Goal: Information Seeking & Learning: Learn about a topic

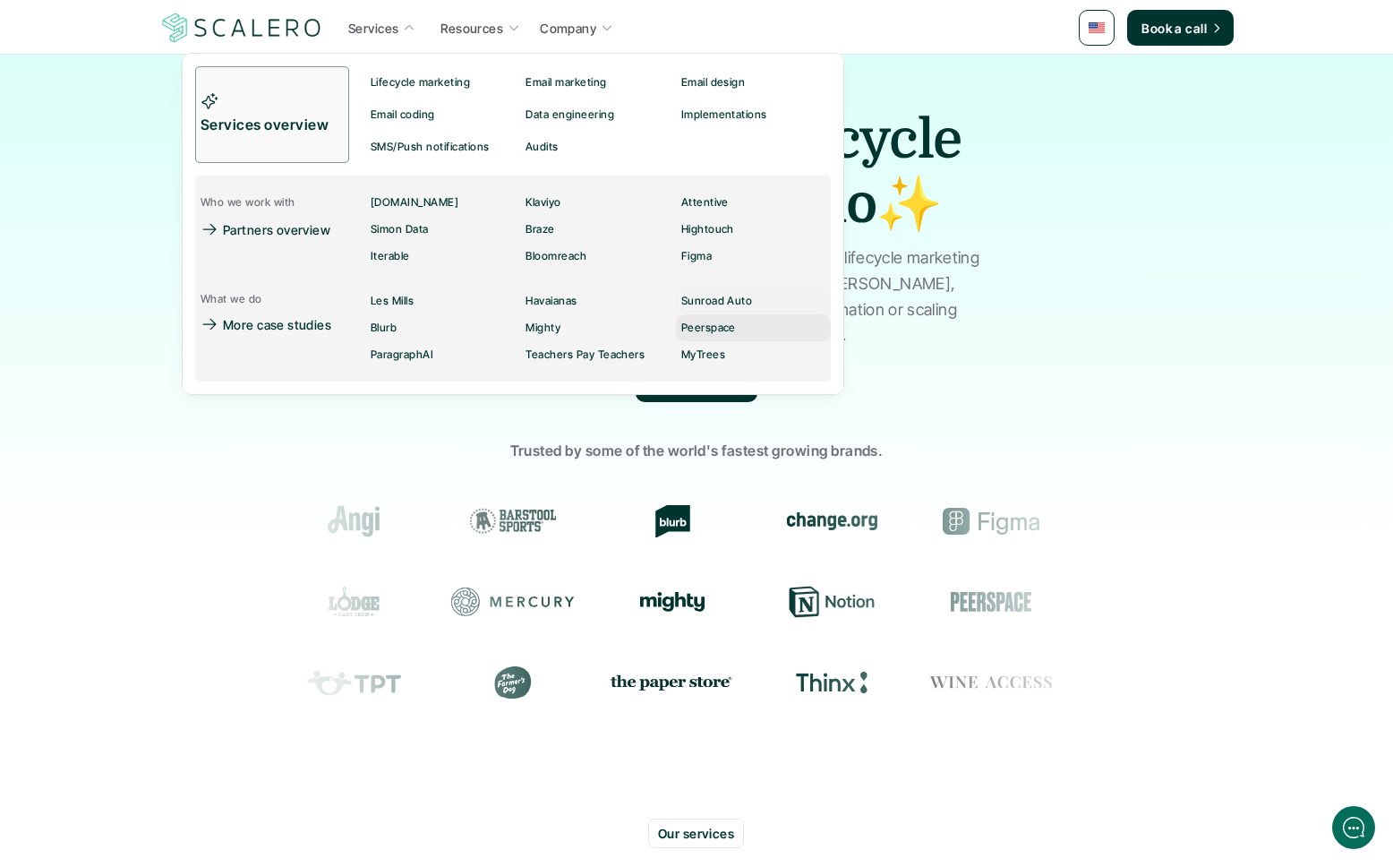
click at [712, 325] on p "Peerspace" at bounding box center [709, 328] width 55 height 13
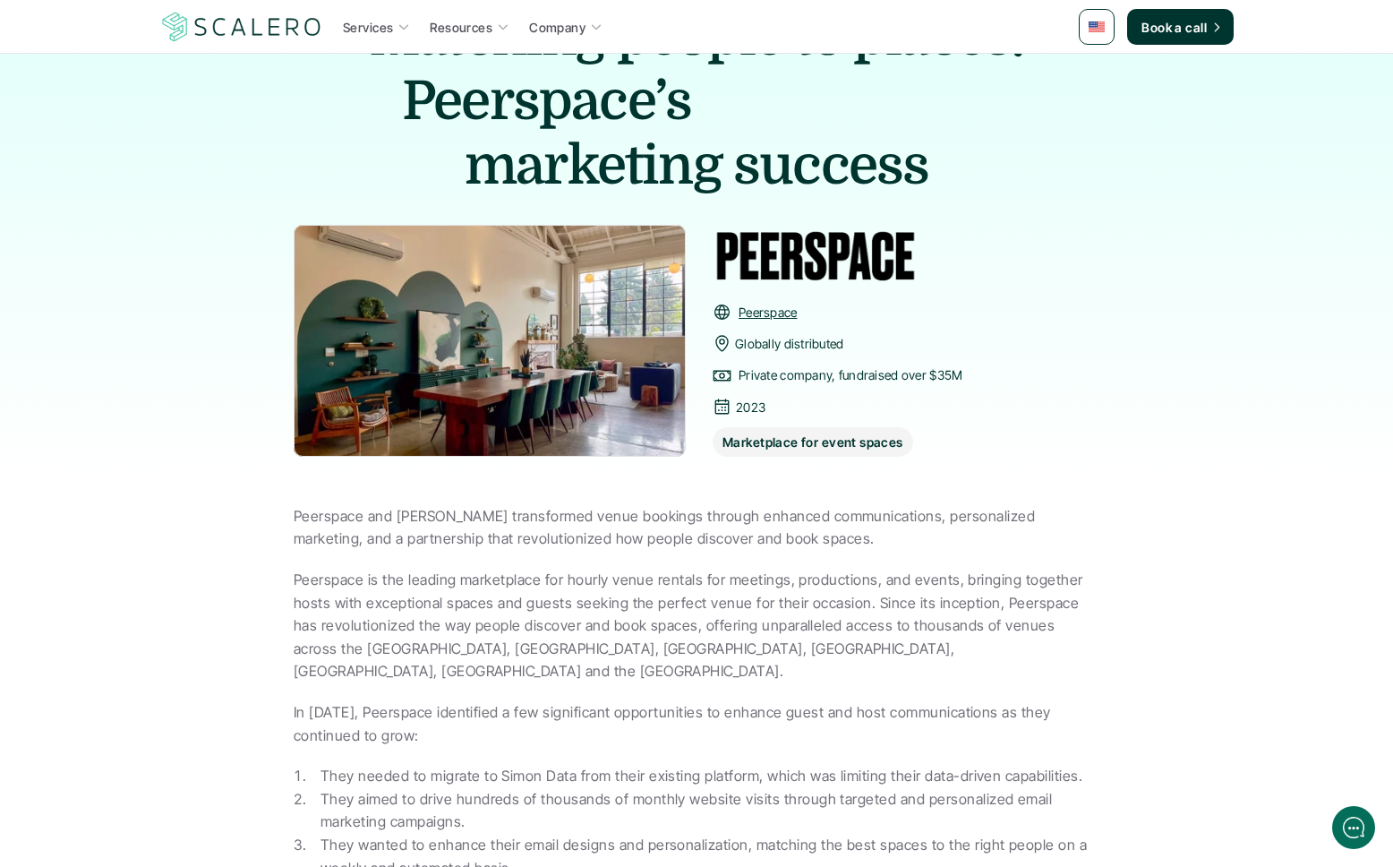
scroll to position [141, 0]
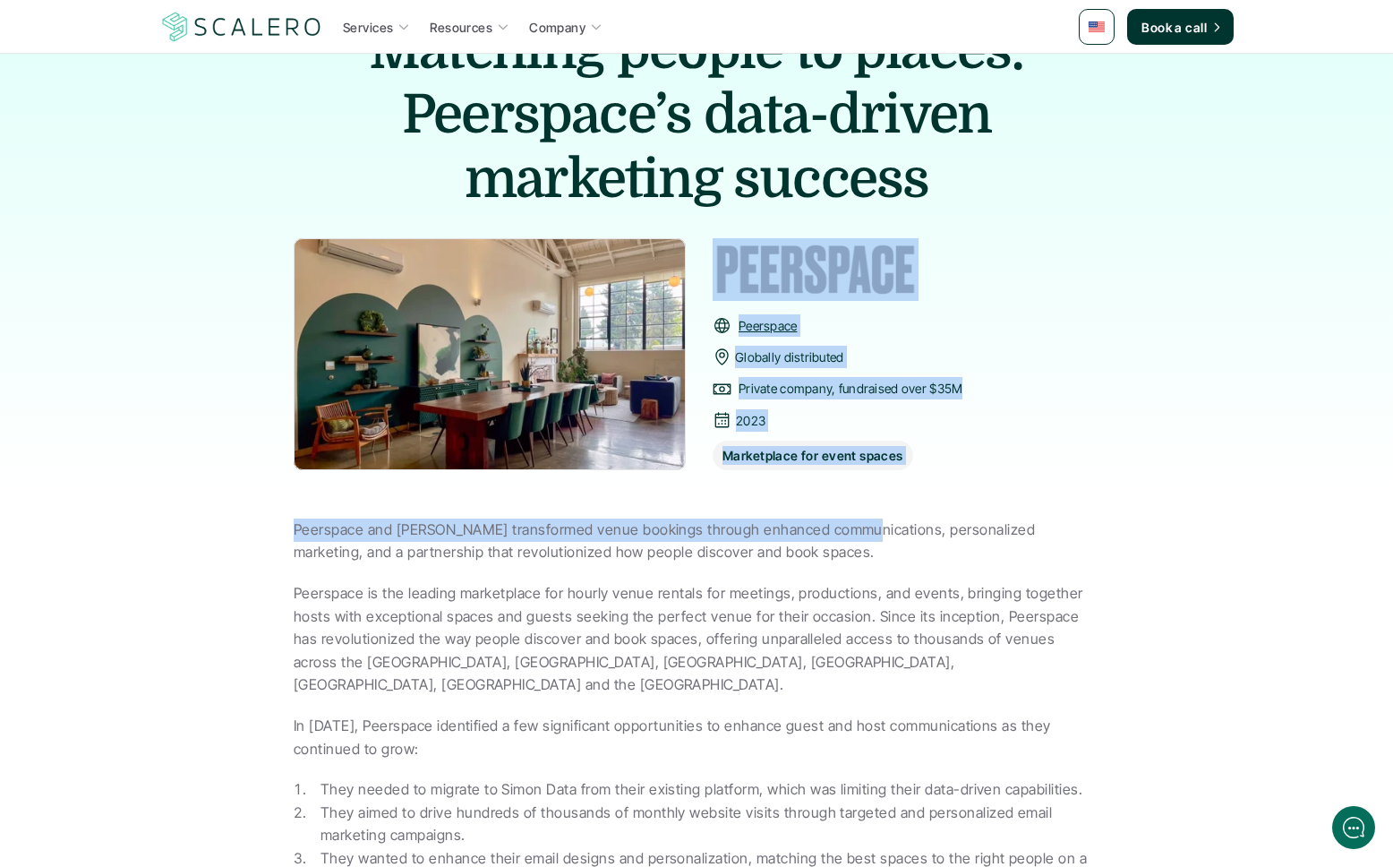
drag, startPoint x: 216, startPoint y: 350, endPoint x: 873, endPoint y: 570, distance: 693.3
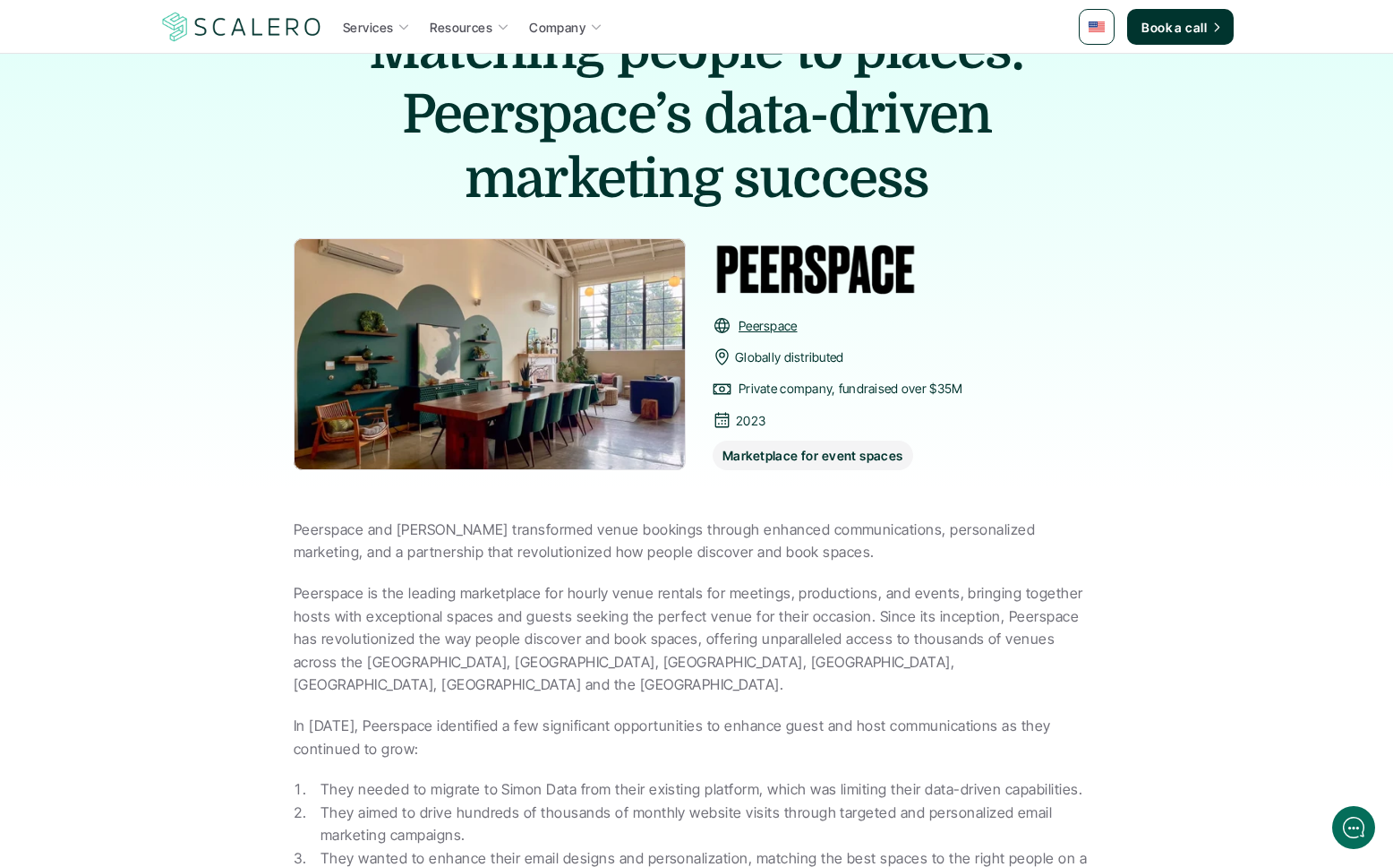
drag, startPoint x: 873, startPoint y: 572, endPoint x: 734, endPoint y: 538, distance: 142.9
drag, startPoint x: 813, startPoint y: 339, endPoint x: 805, endPoint y: 379, distance: 41.1
click at [812, 340] on div "Peerspace Globally distributed Private company, fundraised over $35M 2023 Marke…" at bounding box center [838, 392] width 250 height 156
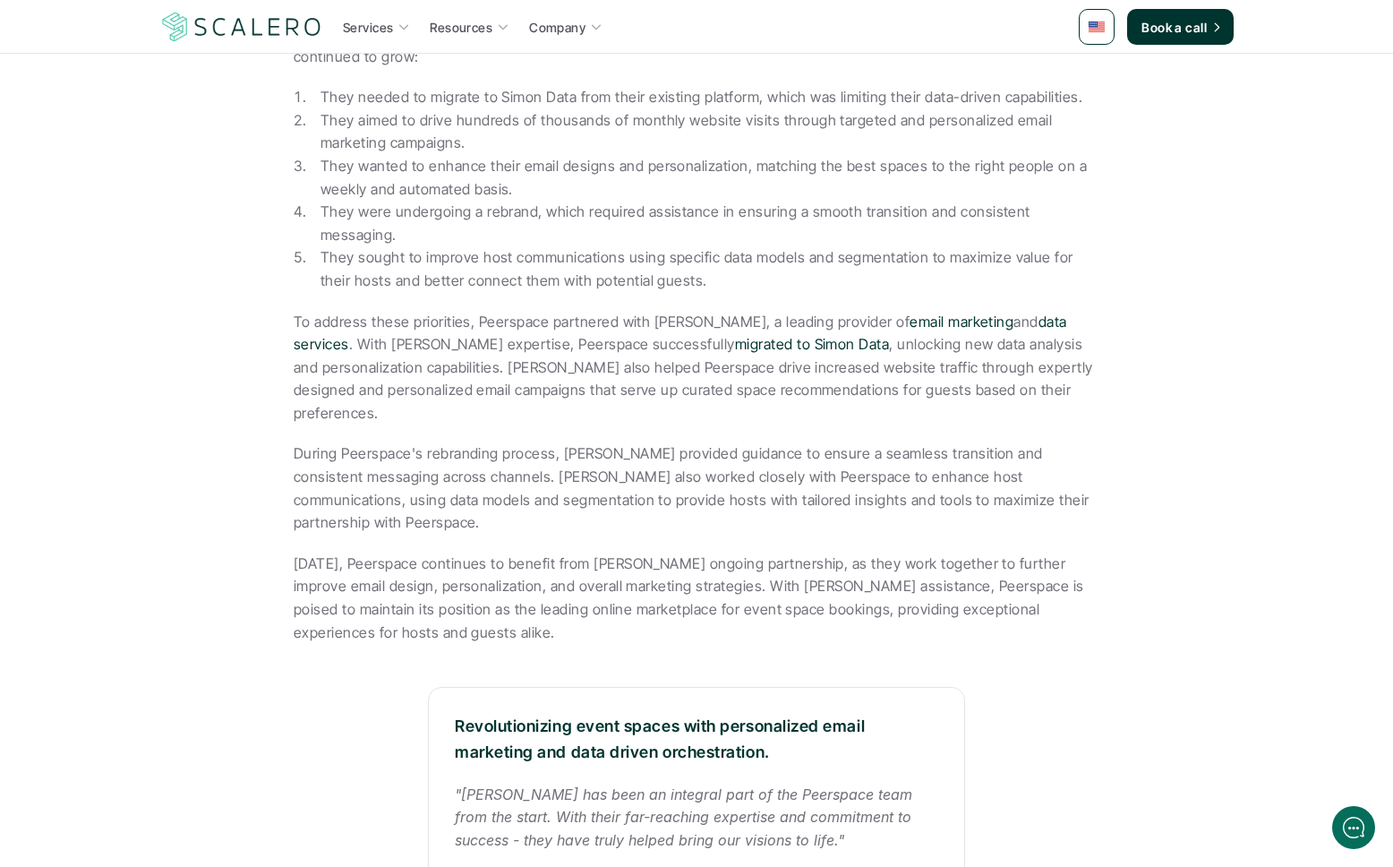
scroll to position [822, 0]
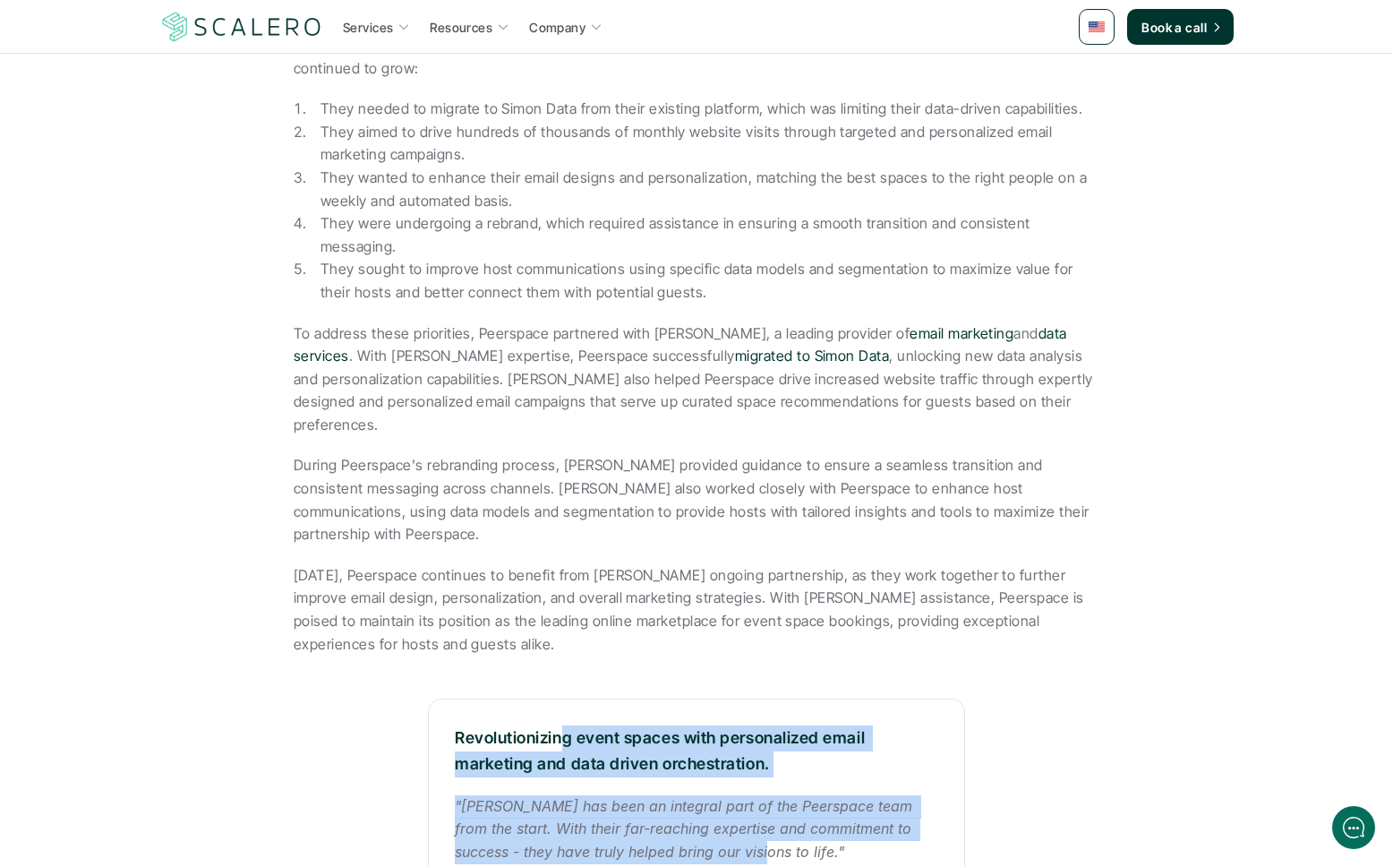
drag, startPoint x: 627, startPoint y: 673, endPoint x: 568, endPoint y: 655, distance: 62.0
click at [568, 699] on div "Revolutionizing event spaces with personalized email marketing and data driven …" at bounding box center [696, 830] width 537 height 263
click at [574, 725] on p "Revolutionizing event spaces with personalized email marketing and data driven …" at bounding box center [697, 751] width 484 height 52
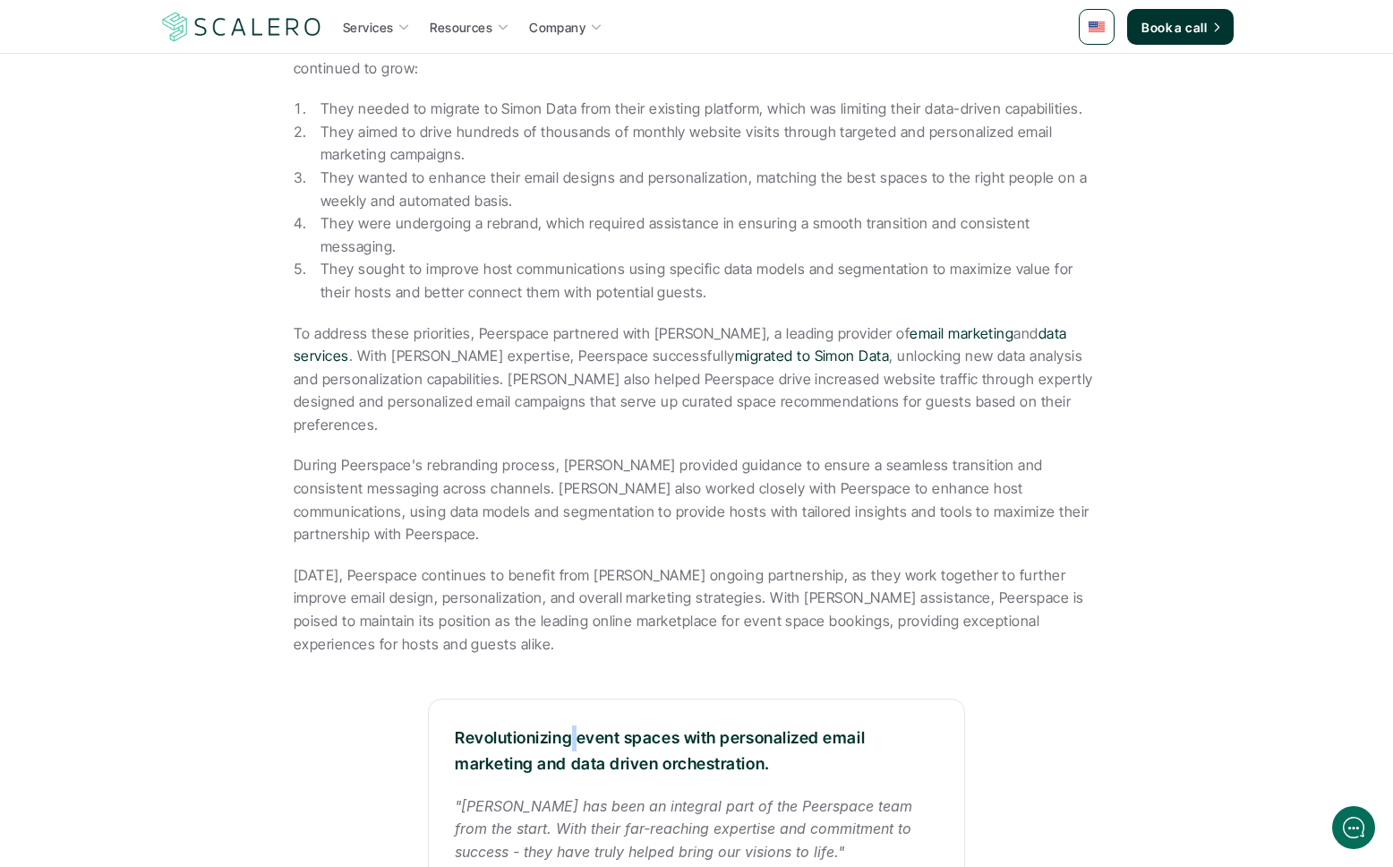
click at [574, 725] on p "Revolutionizing event spaces with personalized email marketing and data driven …" at bounding box center [697, 751] width 484 height 52
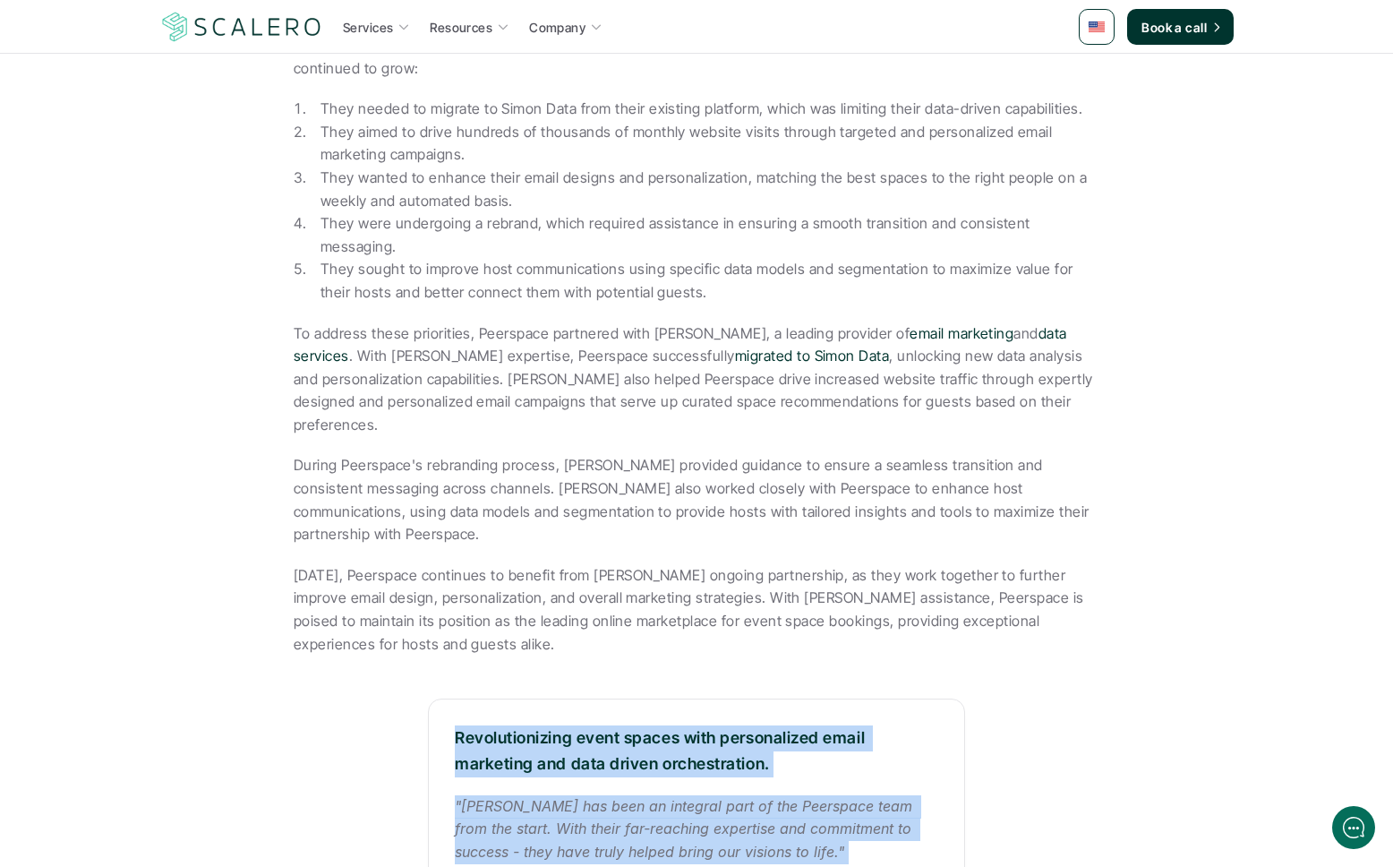
drag, startPoint x: 574, startPoint y: 657, endPoint x: 853, endPoint y: 727, distance: 288.0
click at [858, 729] on div "Revolutionizing event spaces with personalized email marketing and data driven …" at bounding box center [696, 830] width 537 height 263
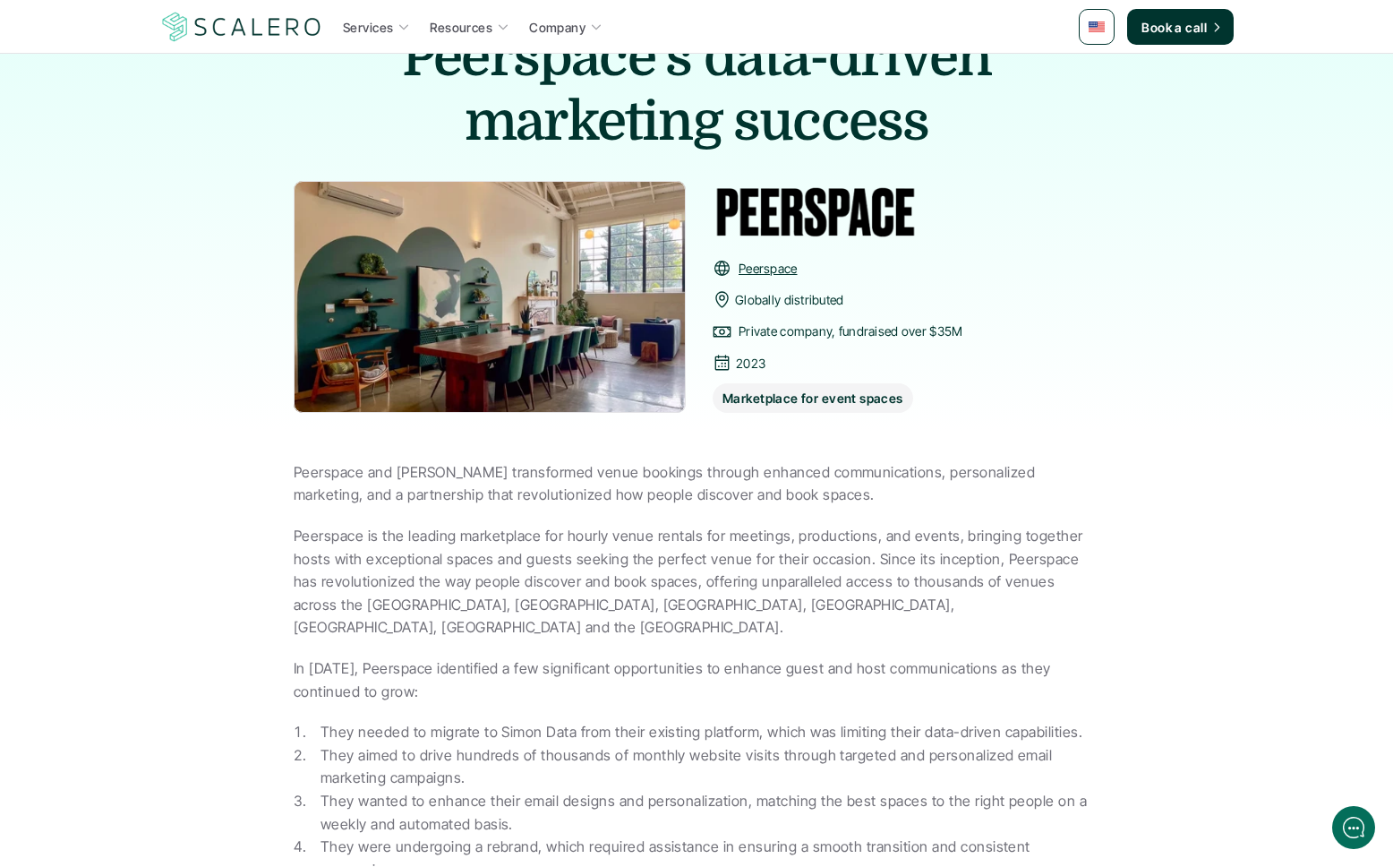
scroll to position [21, 0]
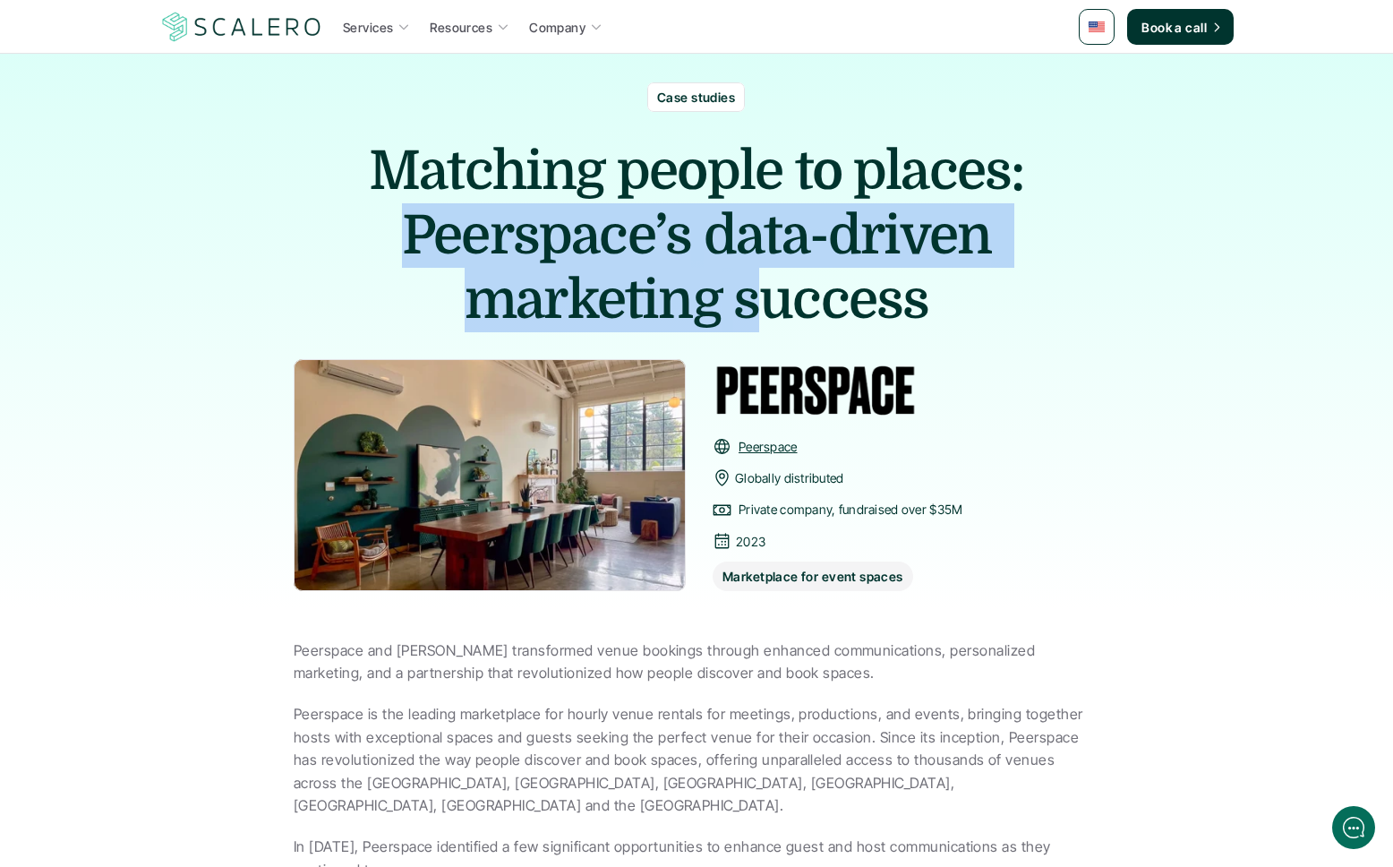
drag, startPoint x: 340, startPoint y: 209, endPoint x: 834, endPoint y: 301, distance: 502.0
click at [823, 296] on h1 "Matching people to places: Peerspace’s data-driven marketing success" at bounding box center [697, 235] width 806 height 193
click at [834, 301] on span "success" at bounding box center [830, 300] width 195 height 64
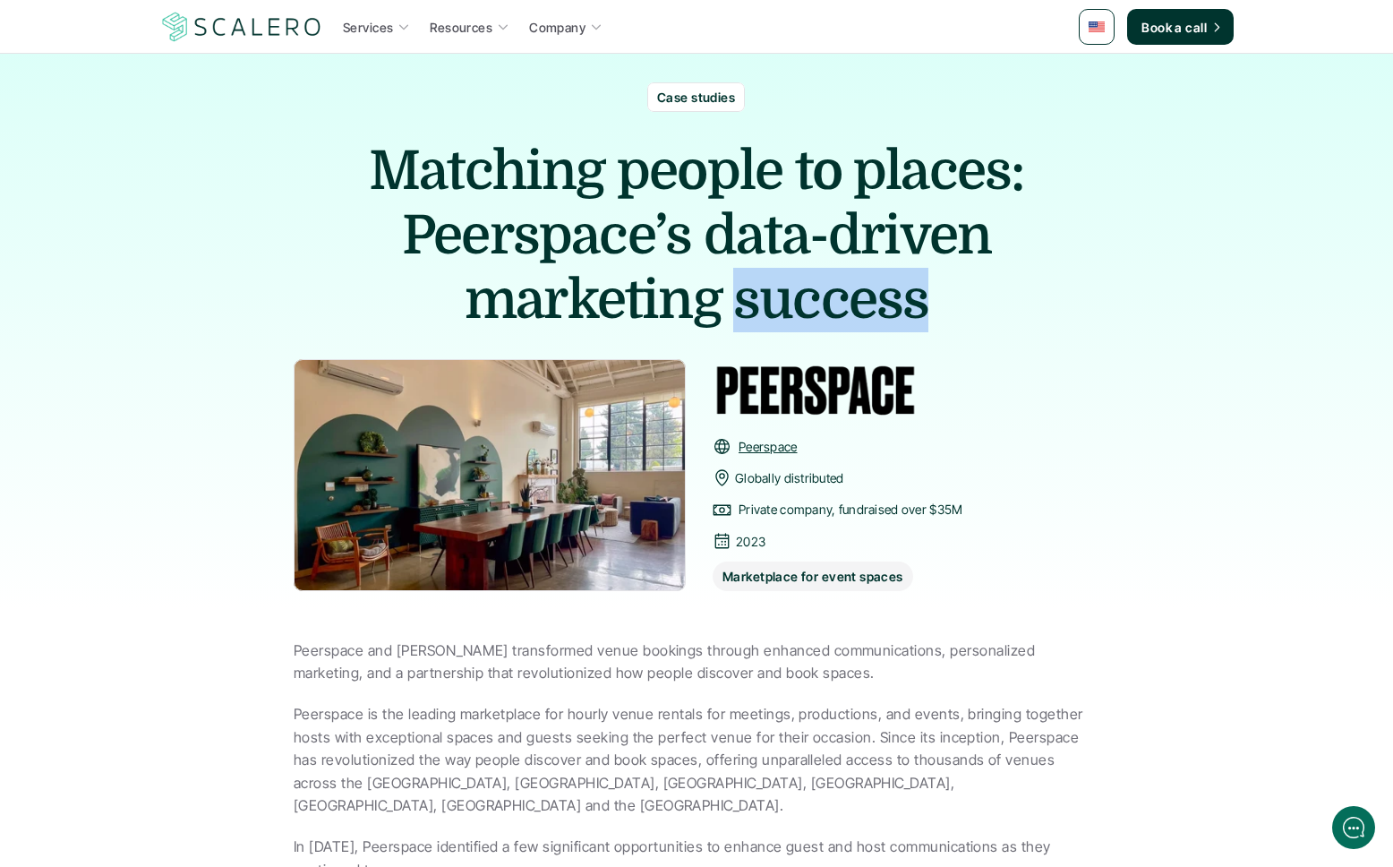
click at [834, 301] on span "success" at bounding box center [830, 300] width 195 height 64
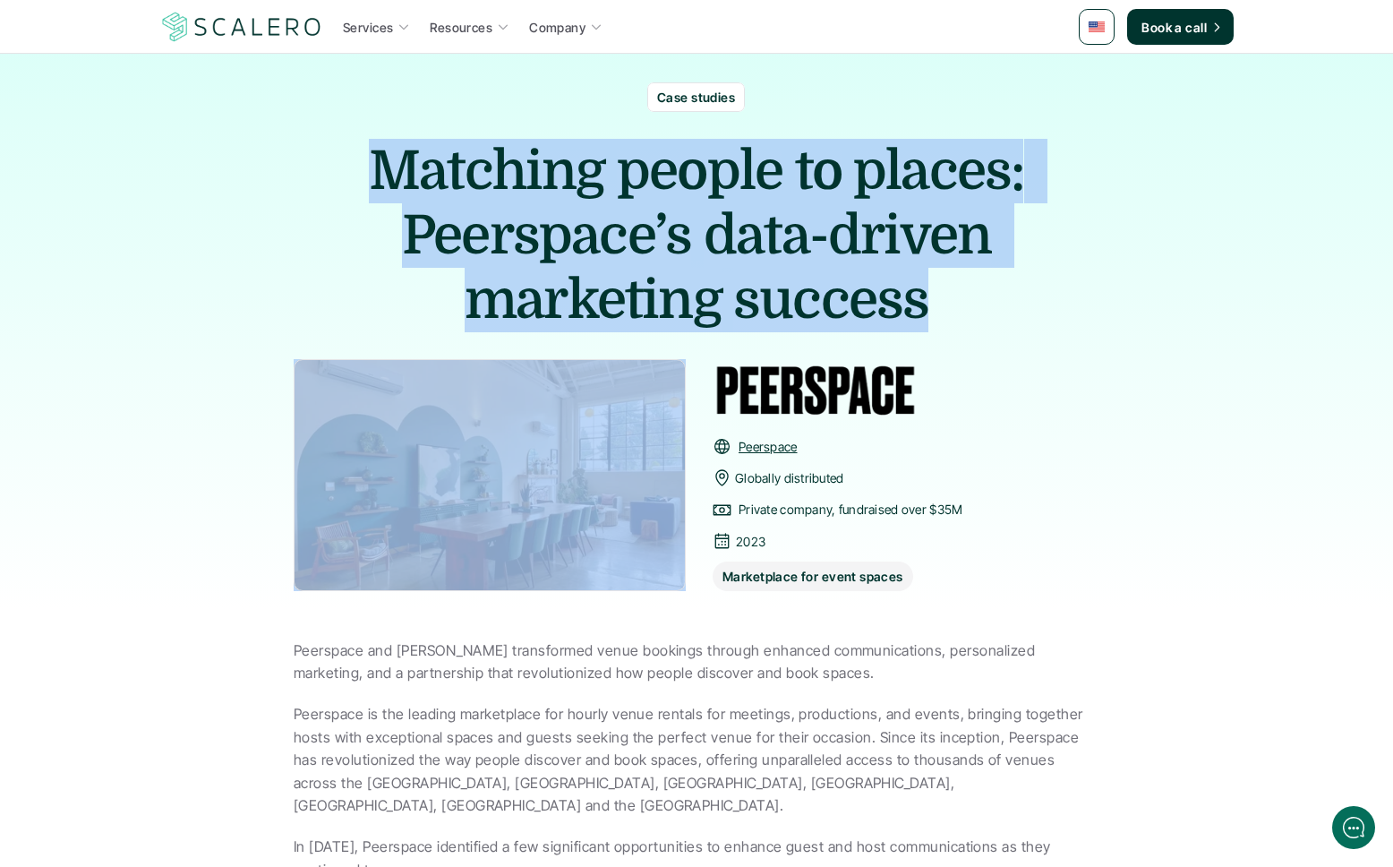
drag, startPoint x: 834, startPoint y: 301, endPoint x: 455, endPoint y: 245, distance: 382.9
click at [539, 253] on h1 "Matching people to places: Peerspace’s data-driven marketing success" at bounding box center [697, 235] width 806 height 193
drag, startPoint x: 399, startPoint y: 279, endPoint x: 422, endPoint y: 31, distance: 248.3
click at [399, 270] on h1 "Matching people to places: Peerspace’s data-driven marketing success" at bounding box center [697, 235] width 806 height 193
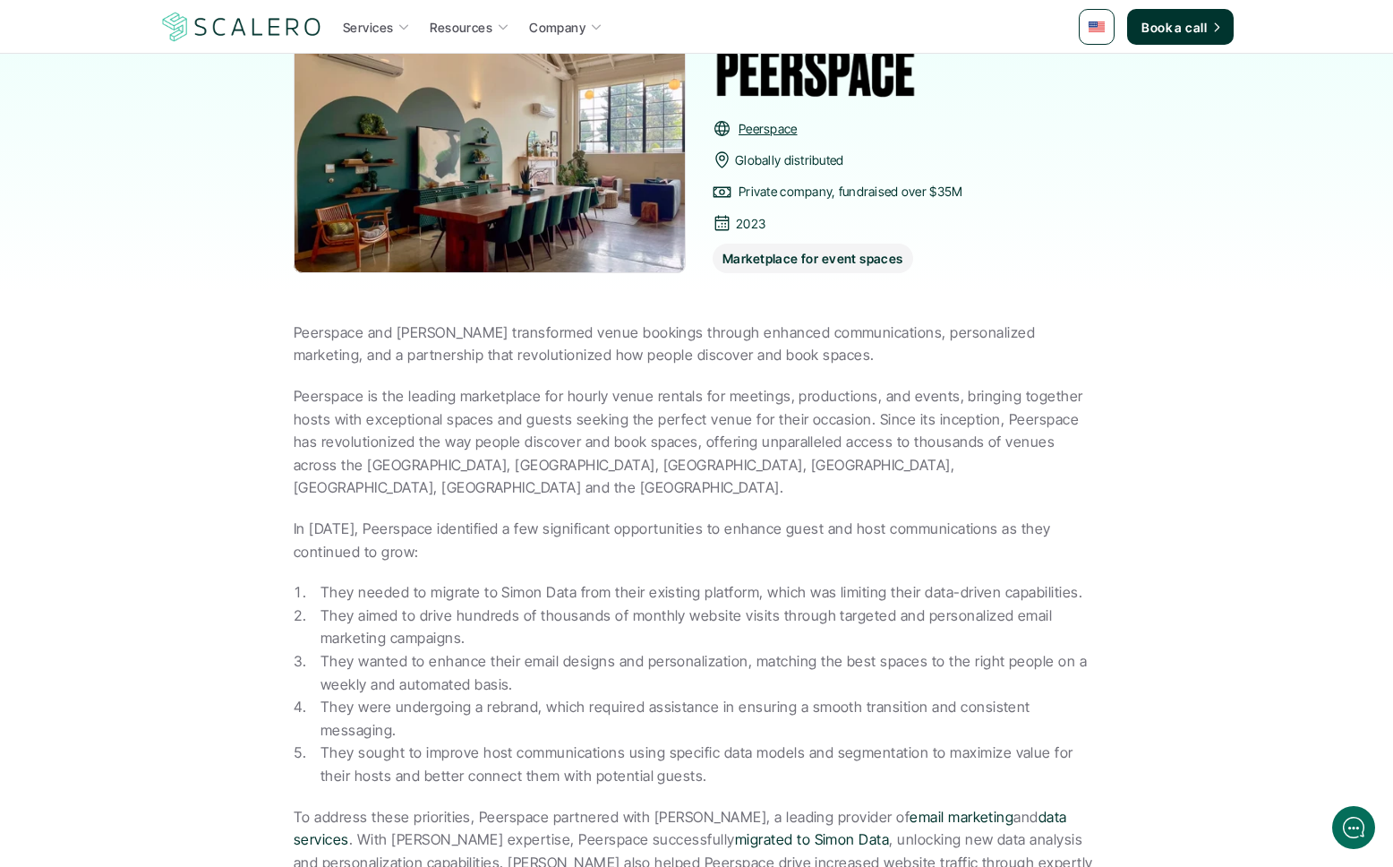
scroll to position [389, 0]
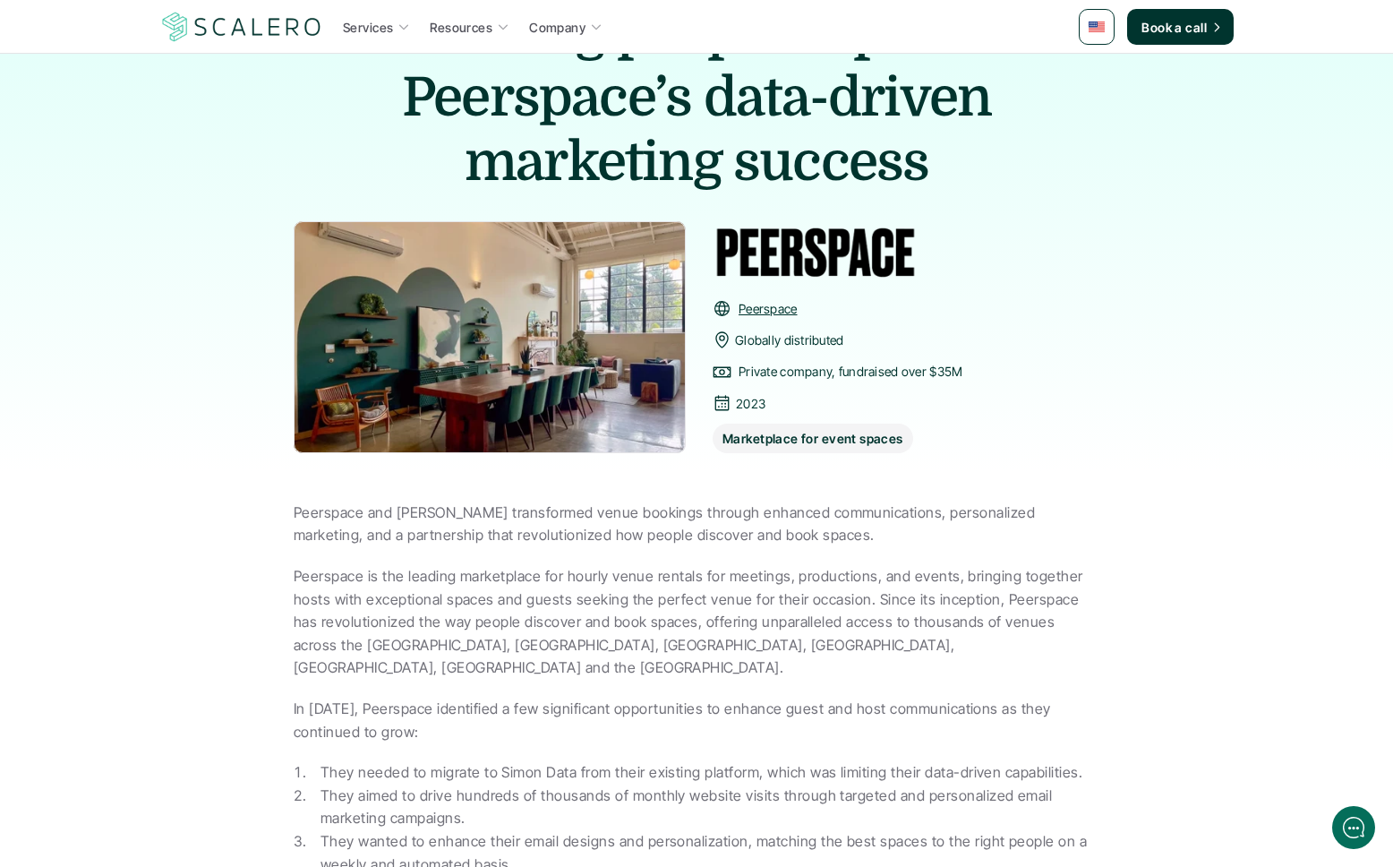
scroll to position [12, 0]
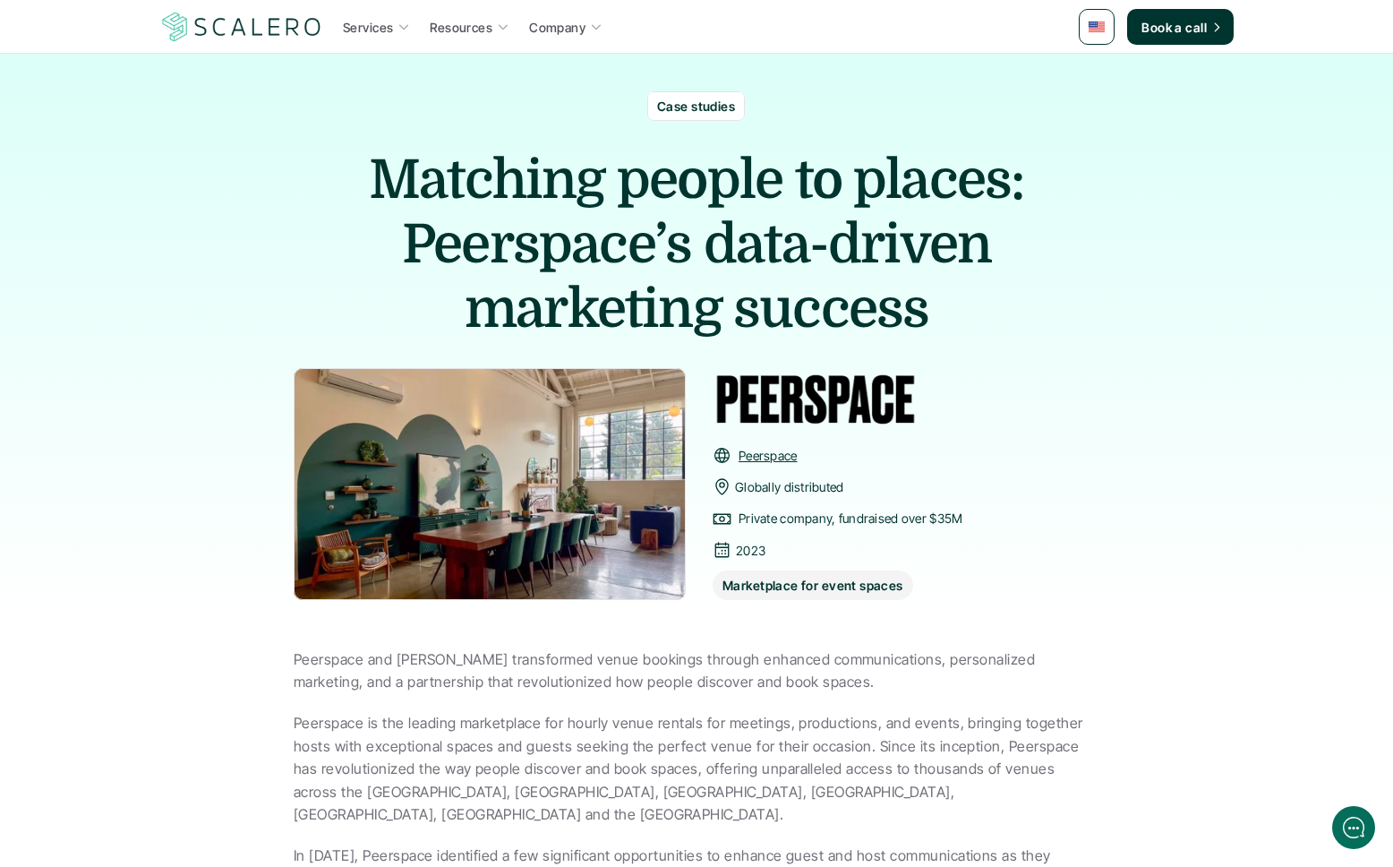
click at [315, 440] on img at bounding box center [490, 484] width 392 height 232
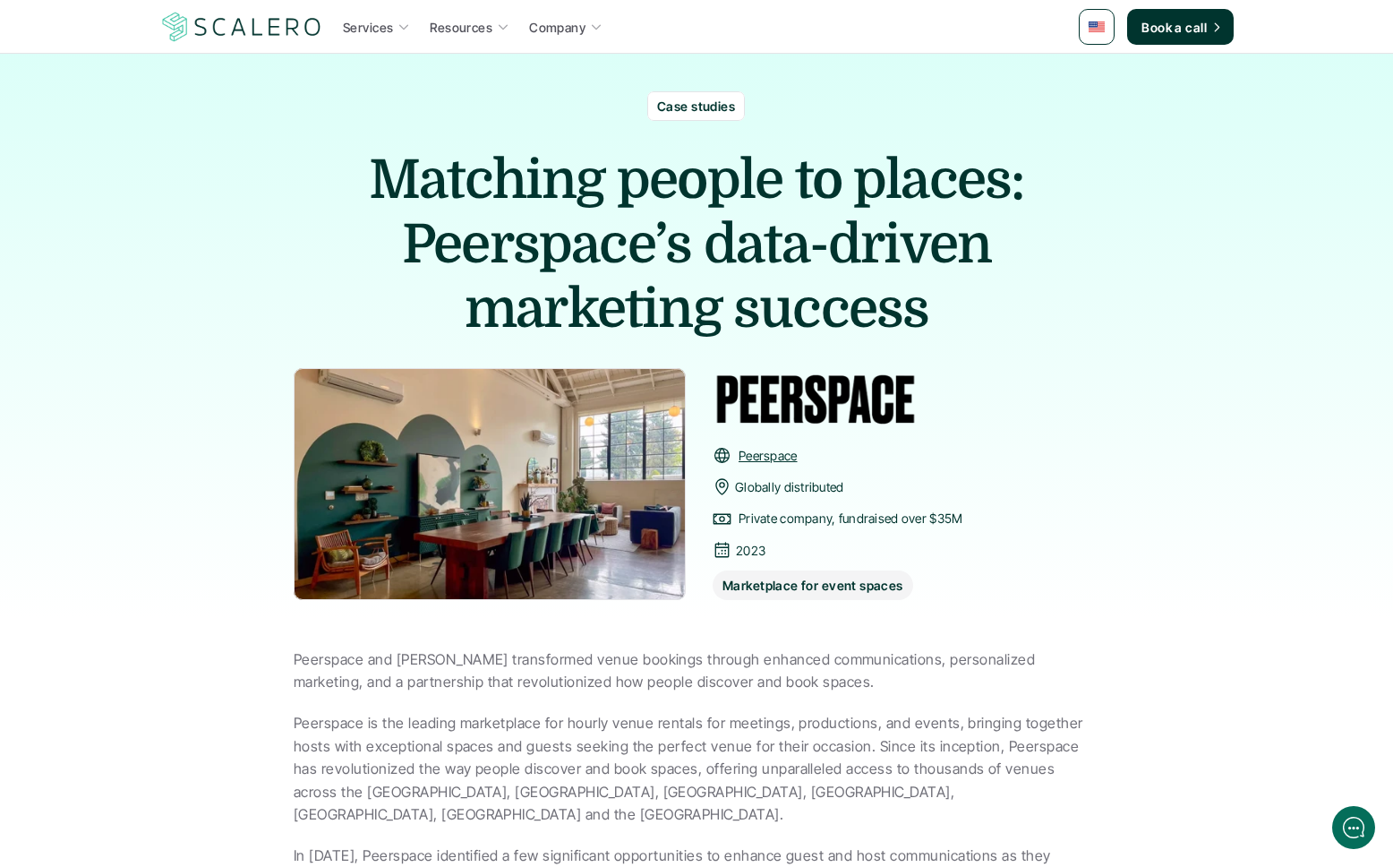
click at [315, 440] on img at bounding box center [490, 484] width 392 height 232
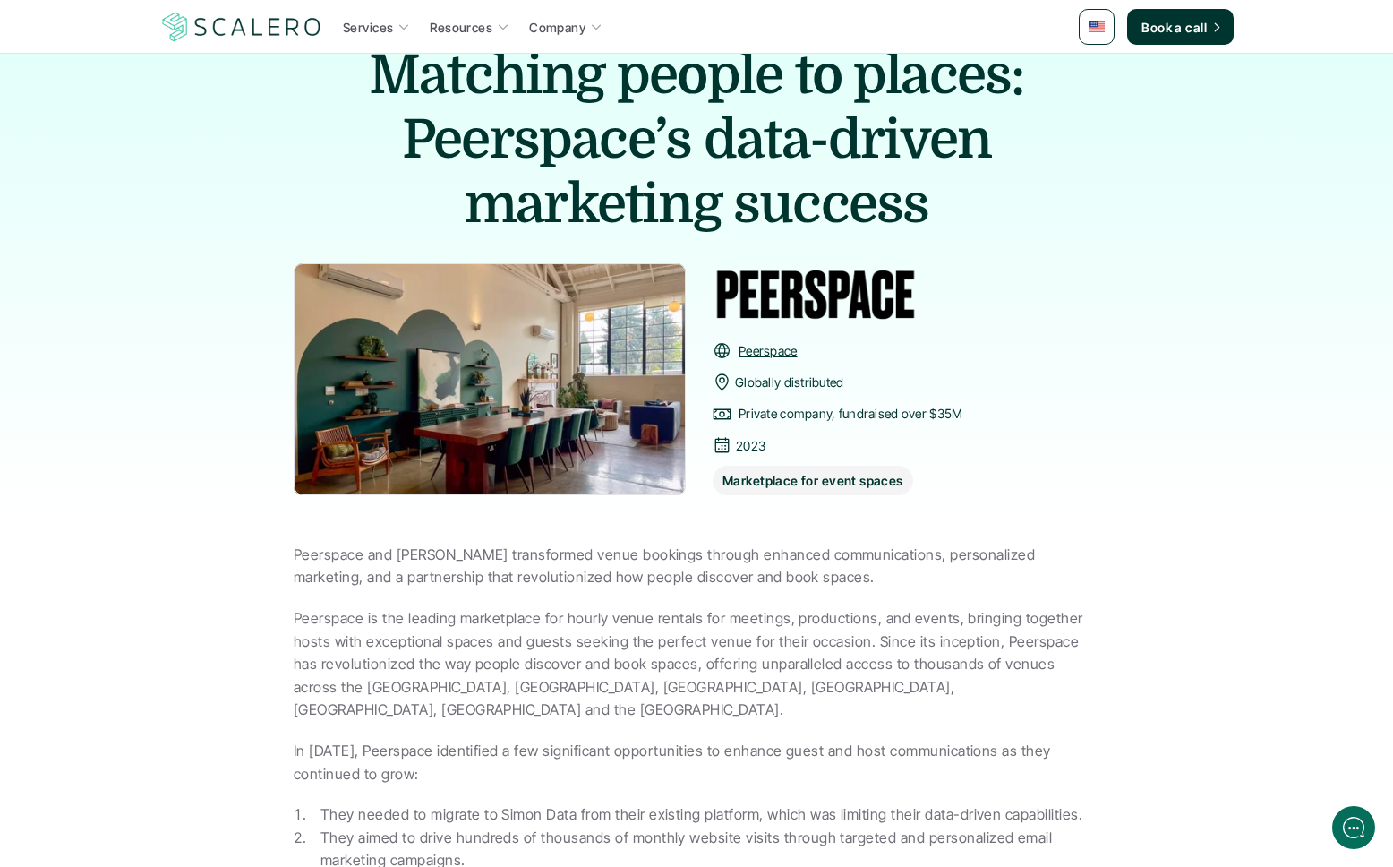
scroll to position [0, 0]
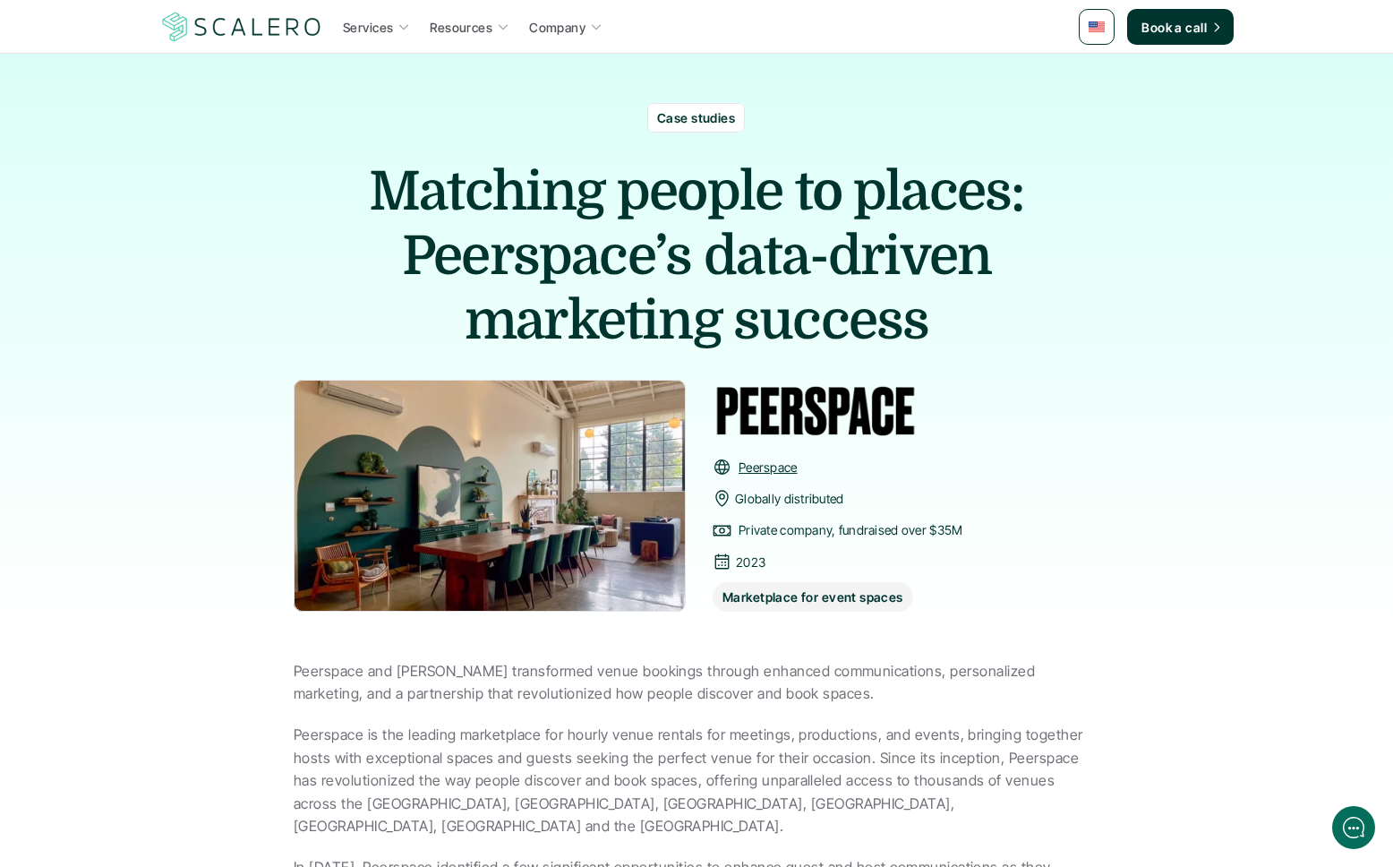
click at [638, 543] on img at bounding box center [490, 496] width 392 height 232
click at [779, 461] on link "Peerspace" at bounding box center [768, 466] width 59 height 15
